Goal: Information Seeking & Learning: Learn about a topic

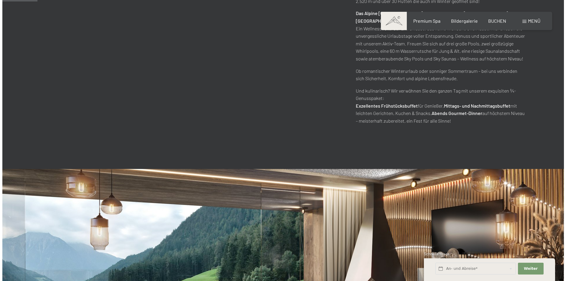
scroll to position [206, 0]
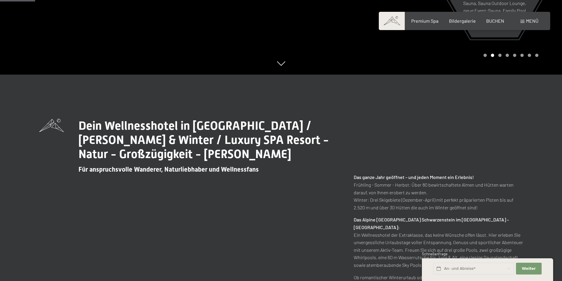
click at [532, 21] on span "Menü" at bounding box center [532, 21] width 12 height 6
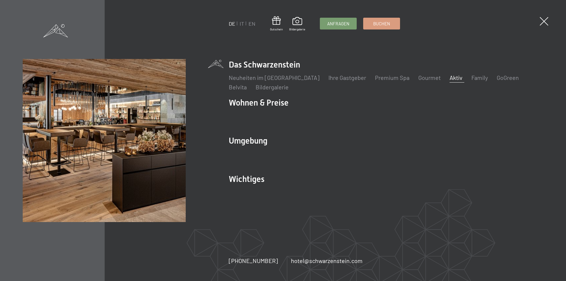
click at [450, 79] on link "Aktiv" at bounding box center [456, 77] width 13 height 7
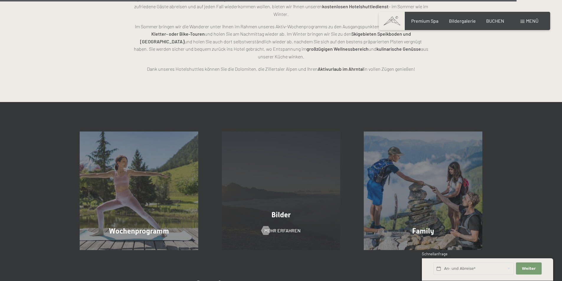
scroll to position [1534, 0]
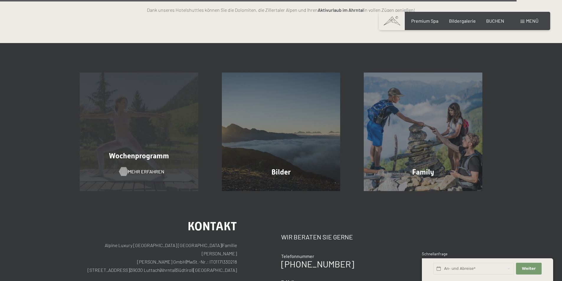
click at [139, 168] on span "Mehr erfahren" at bounding box center [146, 171] width 36 height 6
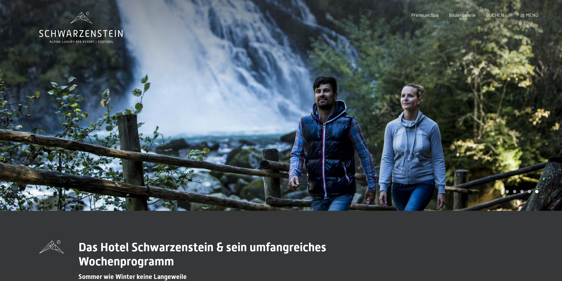
click at [521, 15] on span at bounding box center [522, 15] width 4 height 3
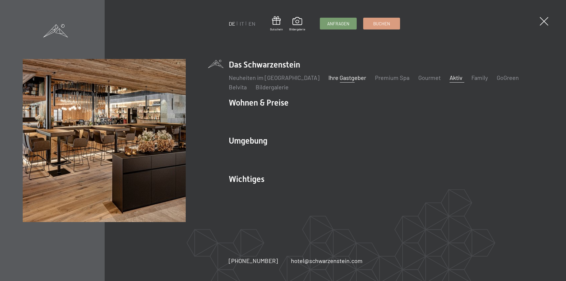
click at [336, 77] on link "Ihre Gastgeber" at bounding box center [348, 77] width 38 height 7
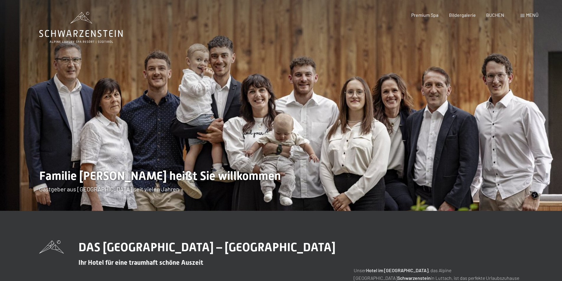
click at [530, 15] on span "Menü" at bounding box center [532, 15] width 12 height 6
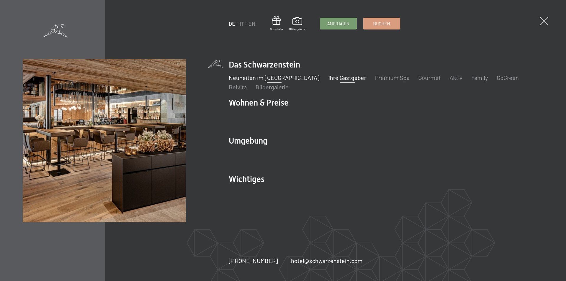
click at [266, 80] on link "Neuheiten im [GEOGRAPHIC_DATA]" at bounding box center [274, 77] width 91 height 7
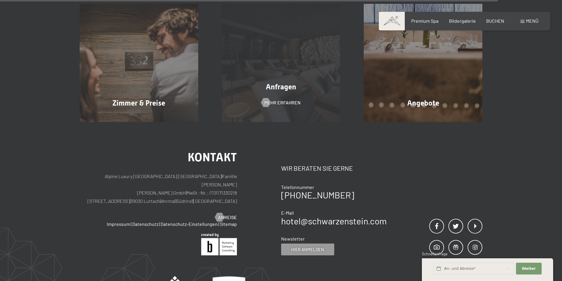
scroll to position [2153, 0]
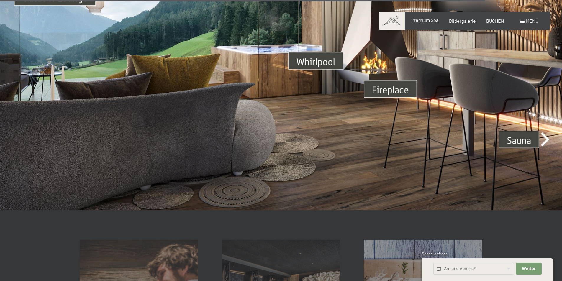
click at [427, 22] on span "Premium Spa" at bounding box center [424, 20] width 27 height 6
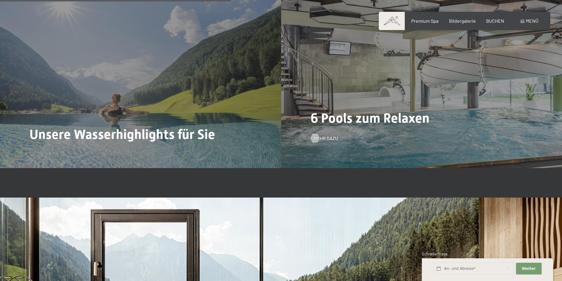
scroll to position [1532, 0]
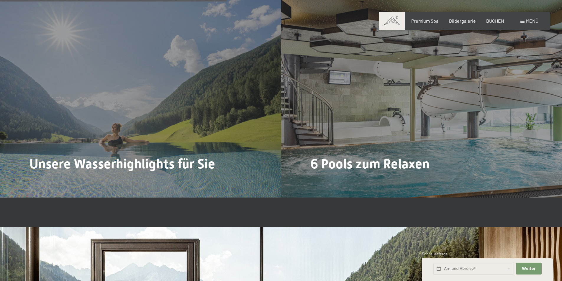
click at [523, 19] on div "Menü" at bounding box center [529, 21] width 18 height 6
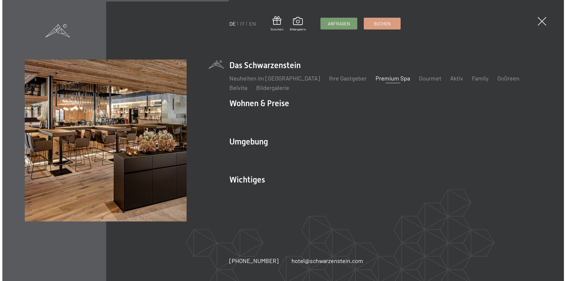
scroll to position [1538, 0]
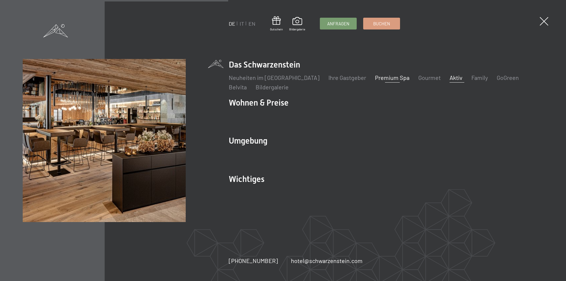
click at [450, 77] on link "Aktiv" at bounding box center [456, 77] width 13 height 7
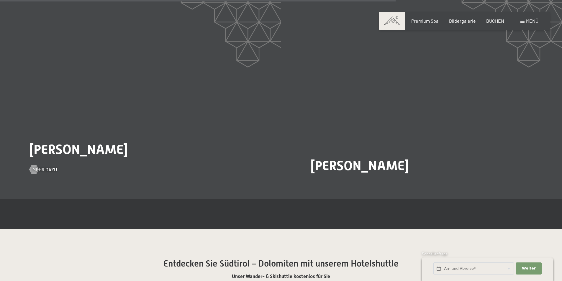
scroll to position [1193, 0]
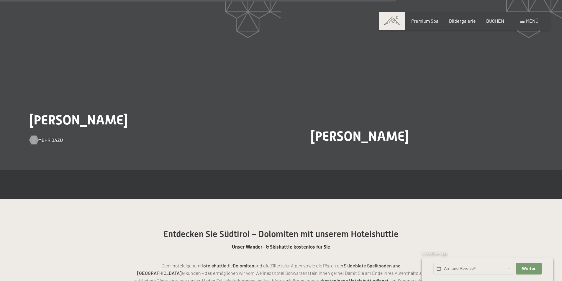
click at [42, 138] on span "Mehr dazu" at bounding box center [50, 140] width 24 height 6
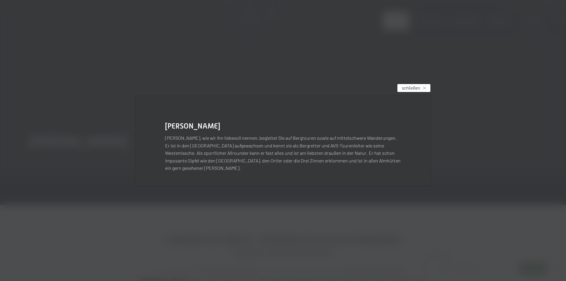
click at [425, 90] on div "schließen" at bounding box center [414, 88] width 33 height 8
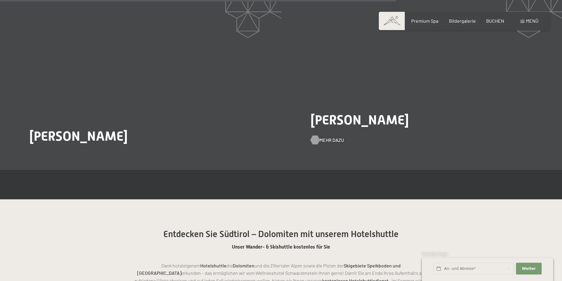
click at [316, 141] on div at bounding box center [314, 140] width 5 height 9
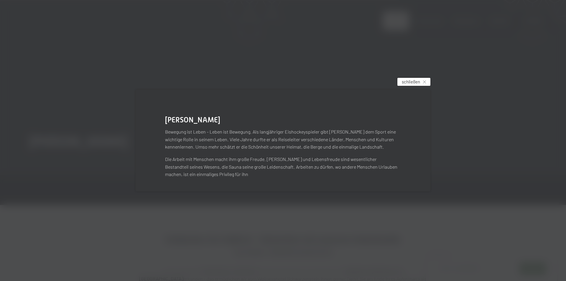
click at [424, 82] on icon at bounding box center [424, 82] width 3 height 3
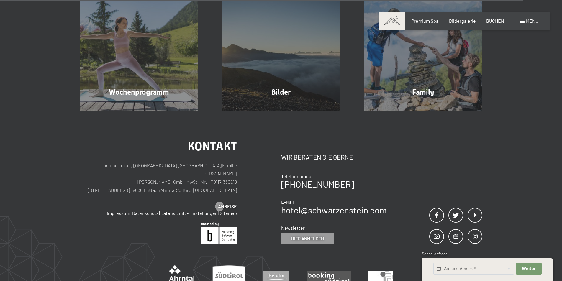
scroll to position [1576, 0]
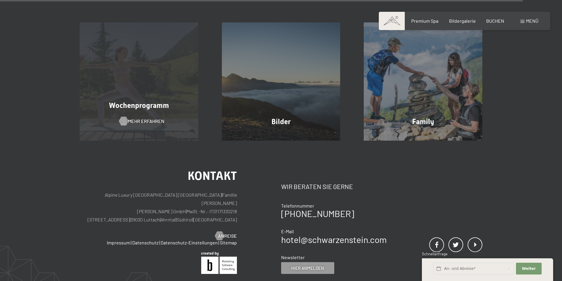
click at [128, 118] on div "Mehr erfahren" at bounding box center [138, 121] width 39 height 6
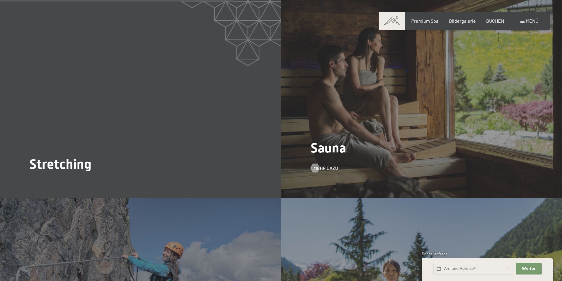
scroll to position [1091, 0]
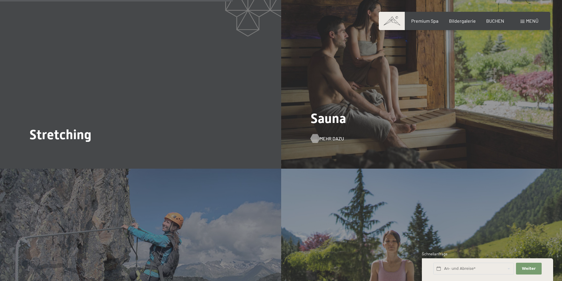
click at [329, 135] on span "Mehr dazu" at bounding box center [331, 138] width 24 height 6
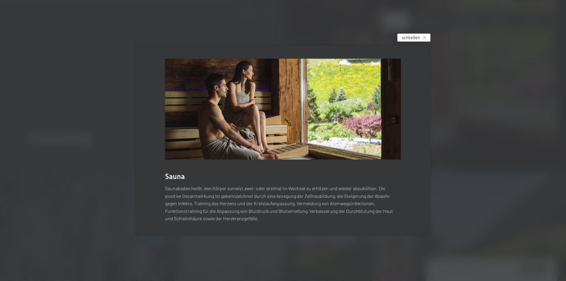
click at [425, 37] on icon at bounding box center [424, 37] width 3 height 3
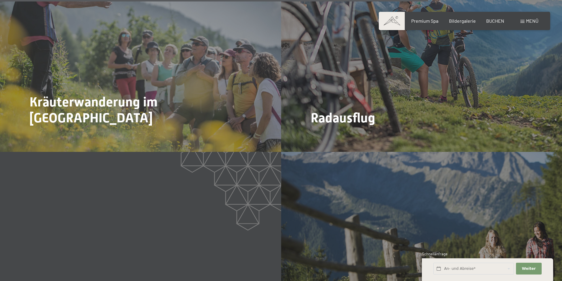
scroll to position [2006, 0]
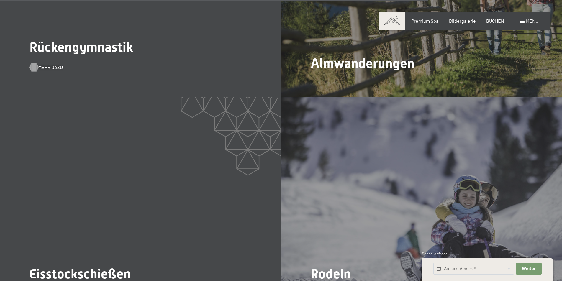
click at [40, 64] on span "Mehr dazu" at bounding box center [50, 67] width 24 height 6
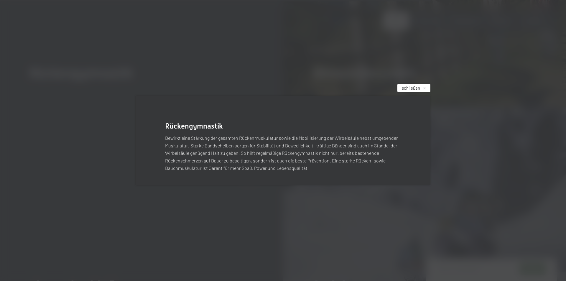
click at [421, 89] on div "schließen" at bounding box center [414, 88] width 33 height 8
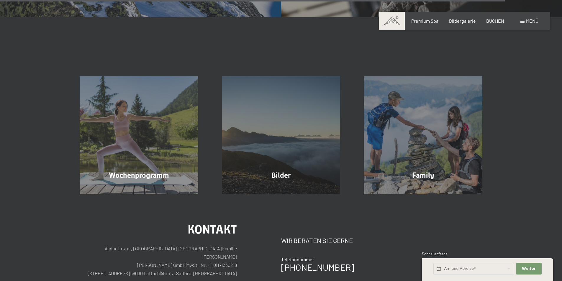
scroll to position [2300, 0]
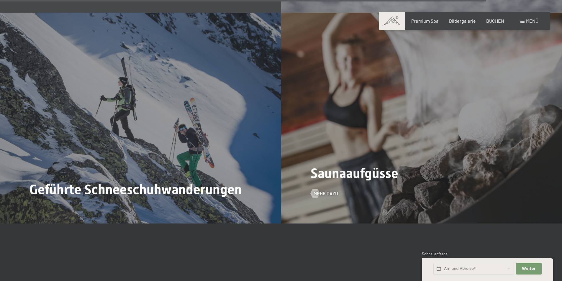
click at [340, 158] on div "Saunaaufgüsse Mehr dazu" at bounding box center [421, 118] width 281 height 211
click at [324, 190] on span "Mehr dazu" at bounding box center [331, 193] width 24 height 6
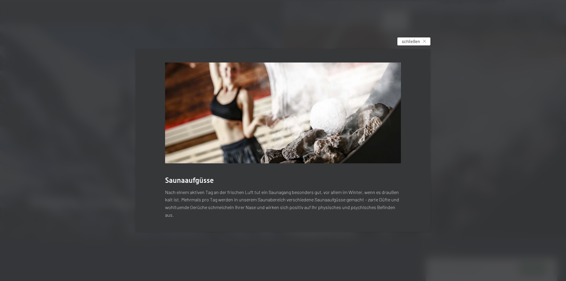
click at [422, 41] on div "schließen" at bounding box center [414, 41] width 33 height 8
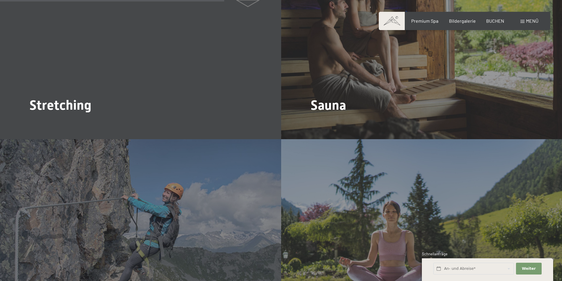
scroll to position [1062, 0]
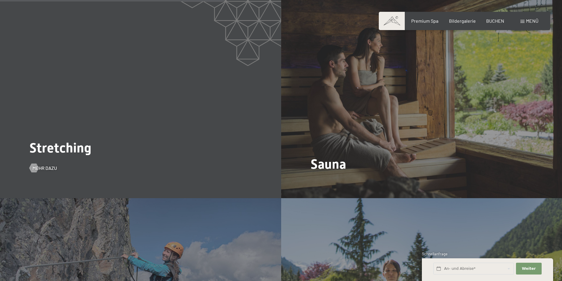
click at [42, 131] on div "Stretching Mehr dazu" at bounding box center [140, 92] width 281 height 211
click at [40, 165] on span "Mehr dazu" at bounding box center [50, 168] width 24 height 6
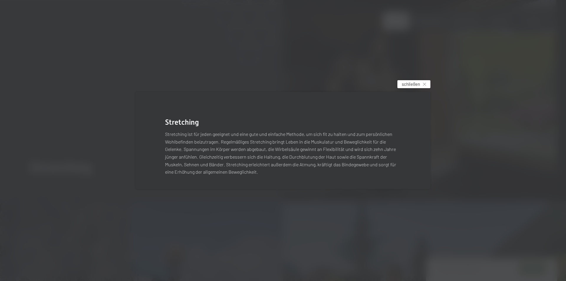
click at [426, 85] on icon at bounding box center [424, 84] width 3 height 3
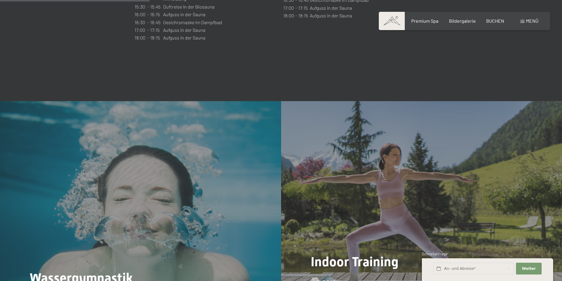
scroll to position [708, 0]
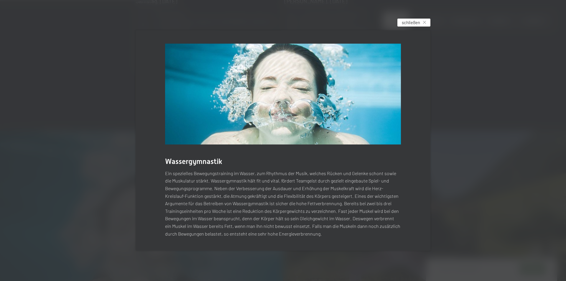
click at [424, 21] on div "schließen" at bounding box center [414, 23] width 33 height 8
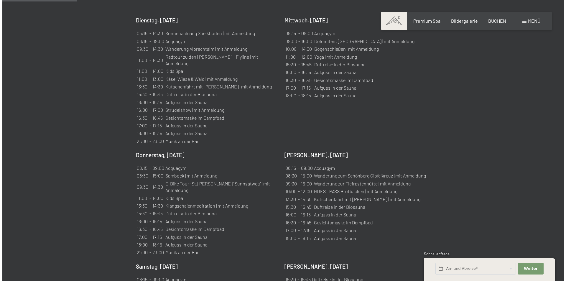
scroll to position [354, 0]
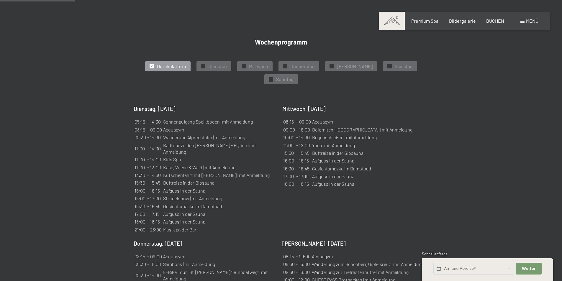
click at [520, 21] on span at bounding box center [522, 21] width 4 height 3
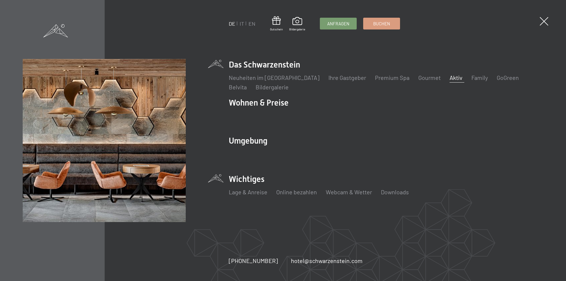
click at [252, 179] on li "Wichtiges Lage & Anreise Online bezahlen Webcam & Wetter Downloads" at bounding box center [386, 187] width 315 height 29
click at [344, 192] on link "Webcam & Wetter" at bounding box center [349, 191] width 46 height 7
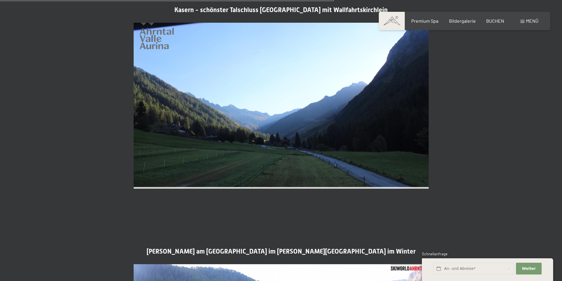
scroll to position [1091, 0]
